Goal: Find specific page/section: Find specific page/section

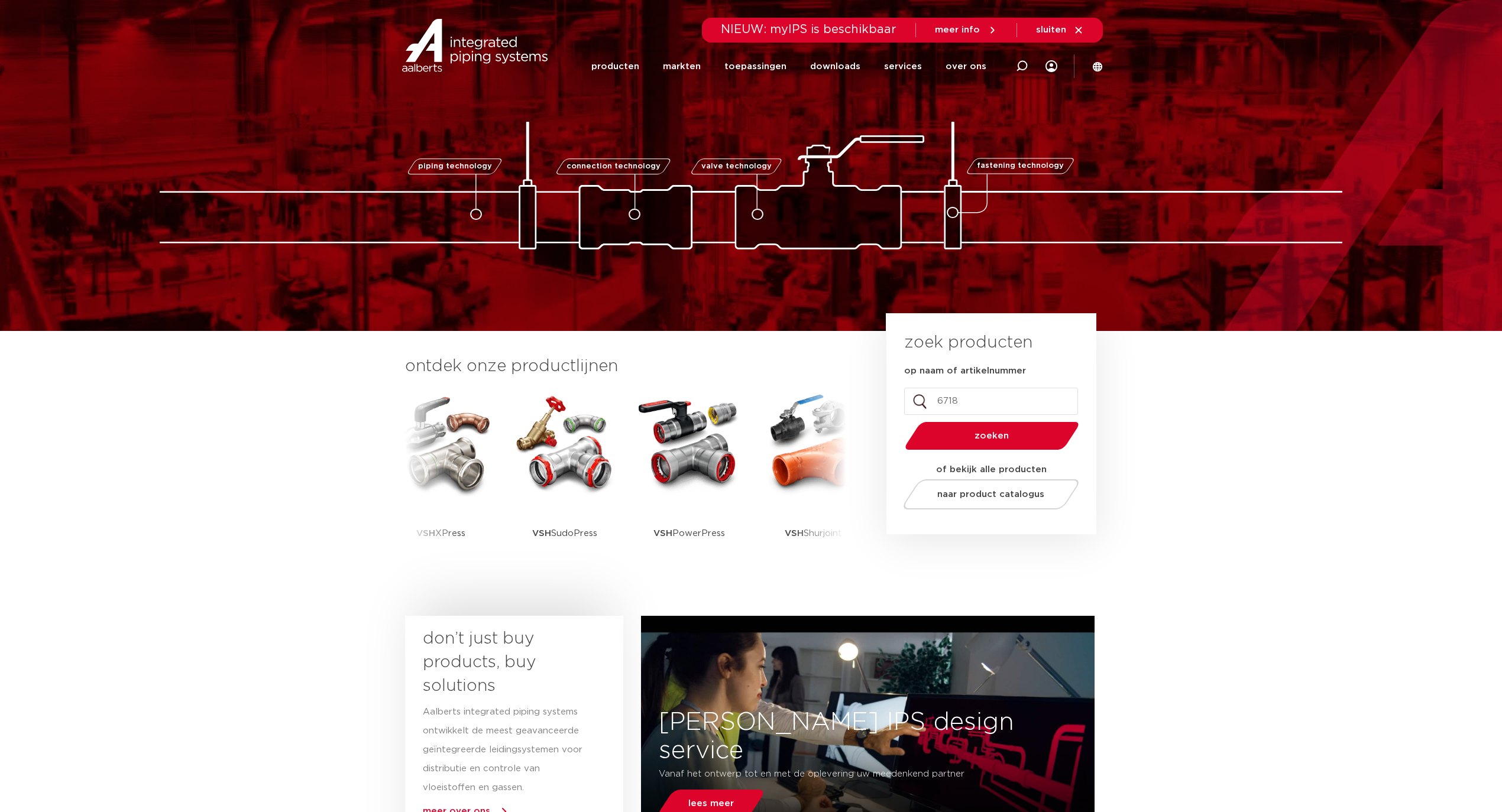
type input "67184"
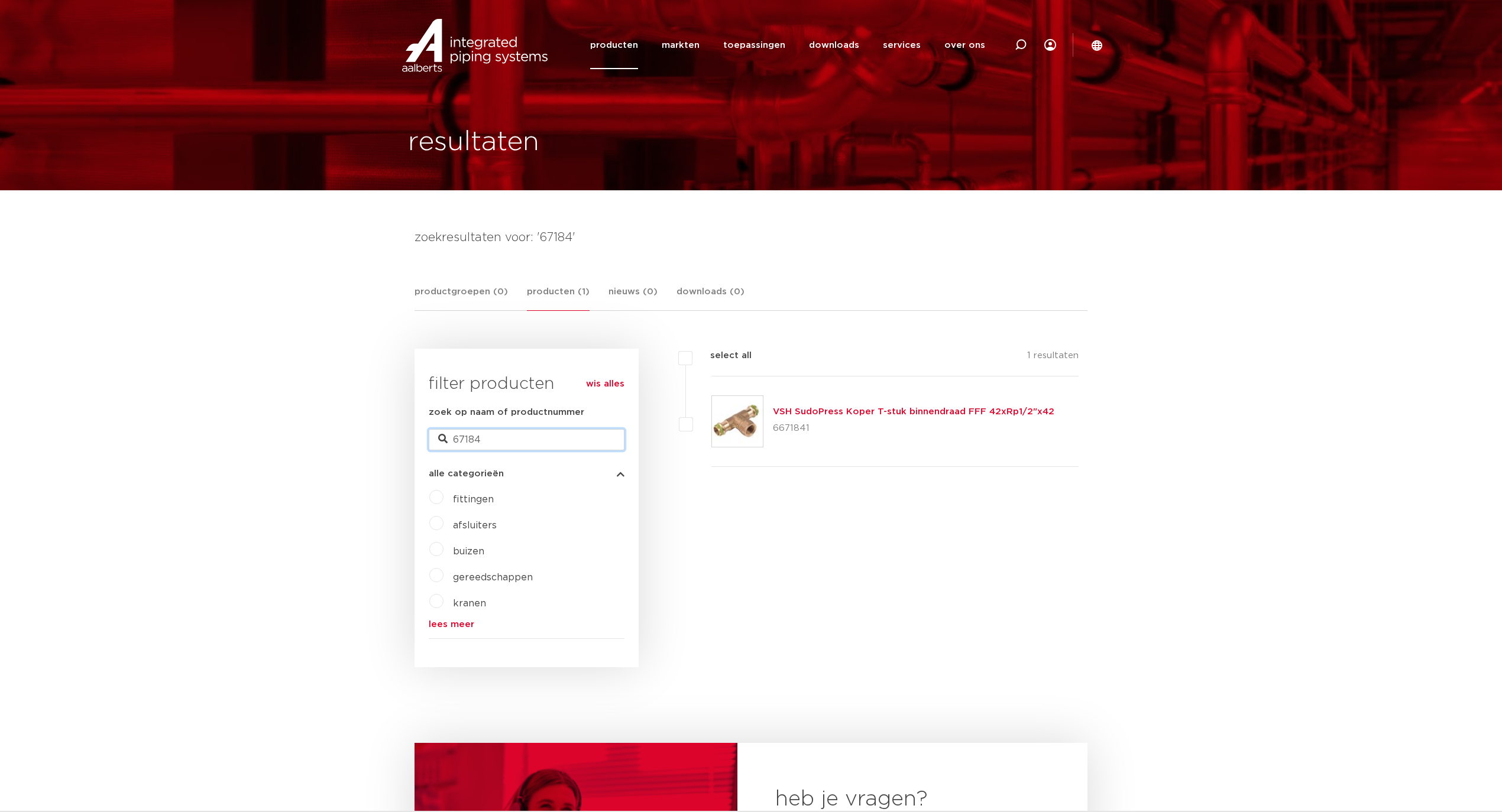
click at [532, 440] on input "67184" at bounding box center [526, 439] width 196 height 21
click at [542, 291] on link "producten (1)" at bounding box center [558, 298] width 63 height 26
